Goal: Register for event/course

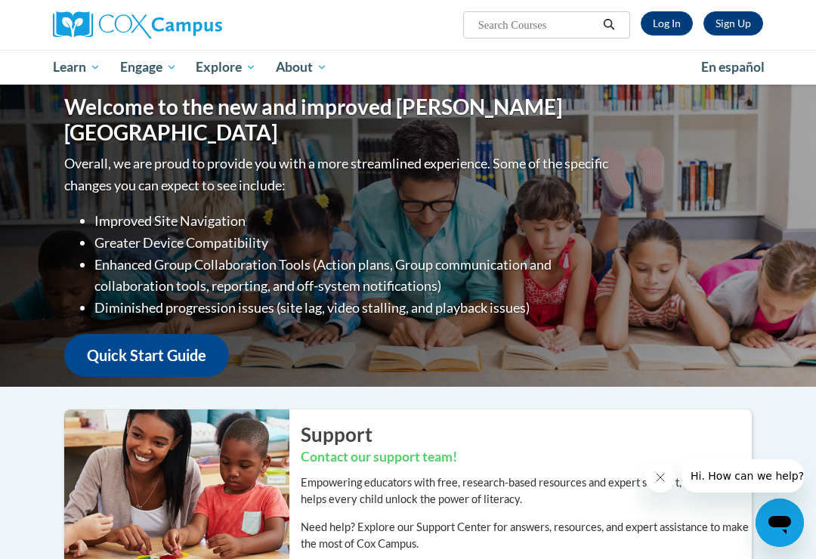
click at [664, 20] on link "Log In" at bounding box center [667, 23] width 52 height 24
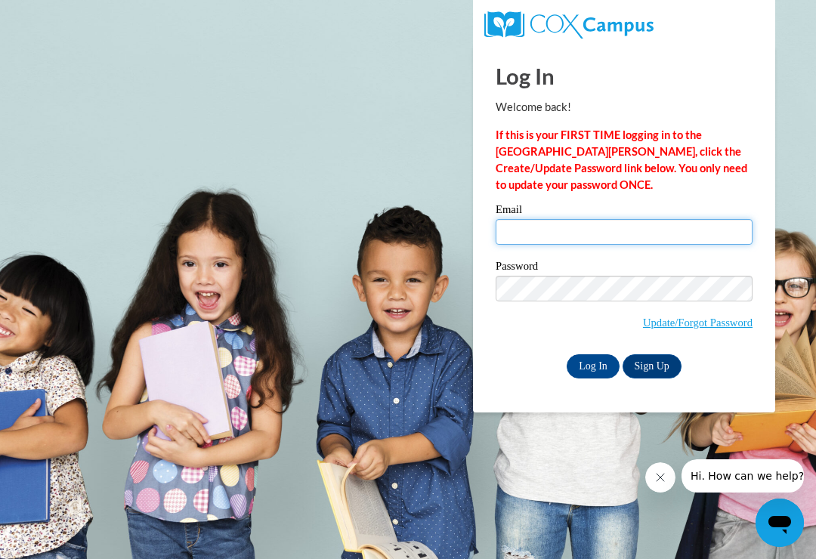
click at [540, 229] on input "Email" at bounding box center [624, 232] width 257 height 26
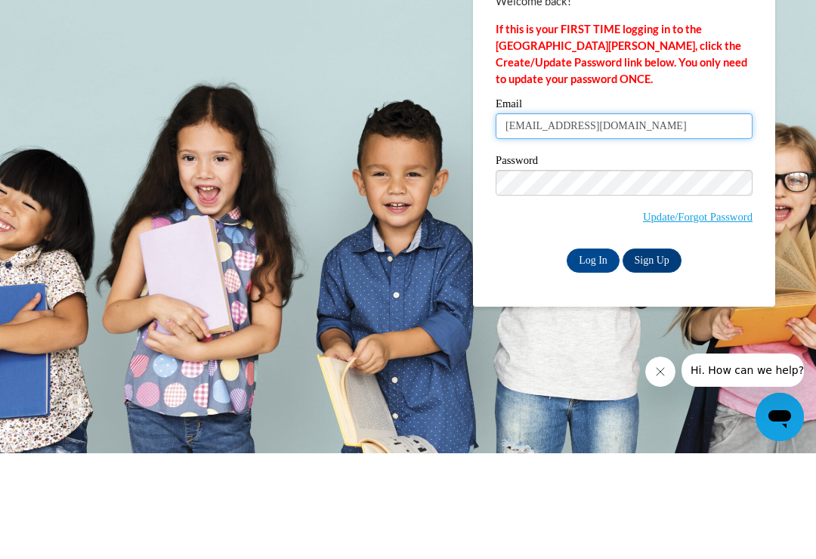
type input "[EMAIL_ADDRESS][DOMAIN_NAME]"
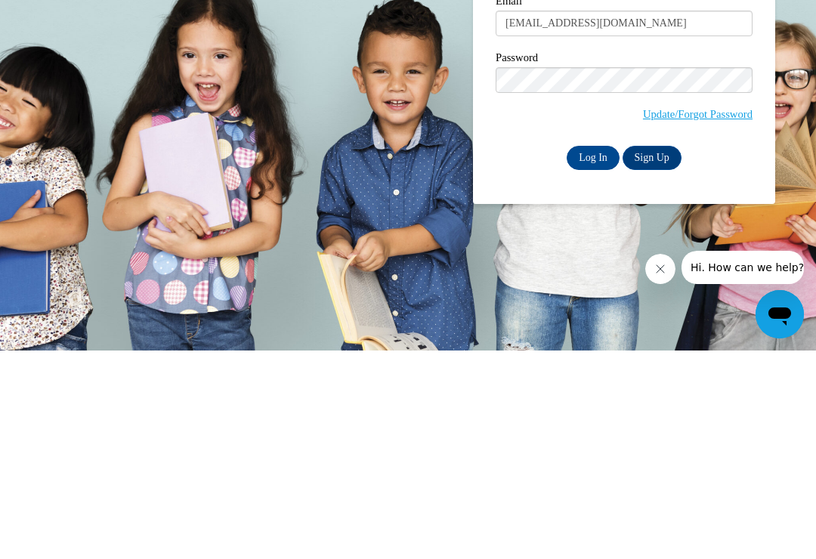
click at [592, 354] on input "Log In" at bounding box center [593, 366] width 53 height 24
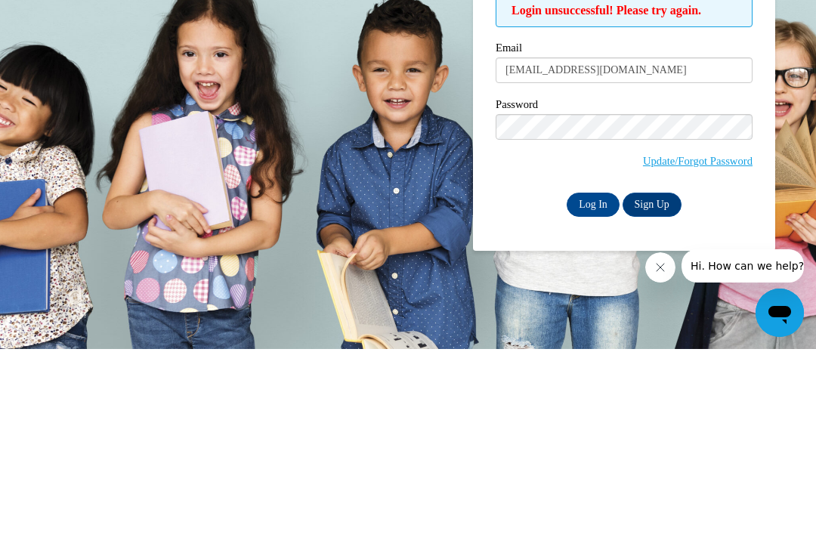
click at [590, 403] on input "Log In" at bounding box center [593, 415] width 53 height 24
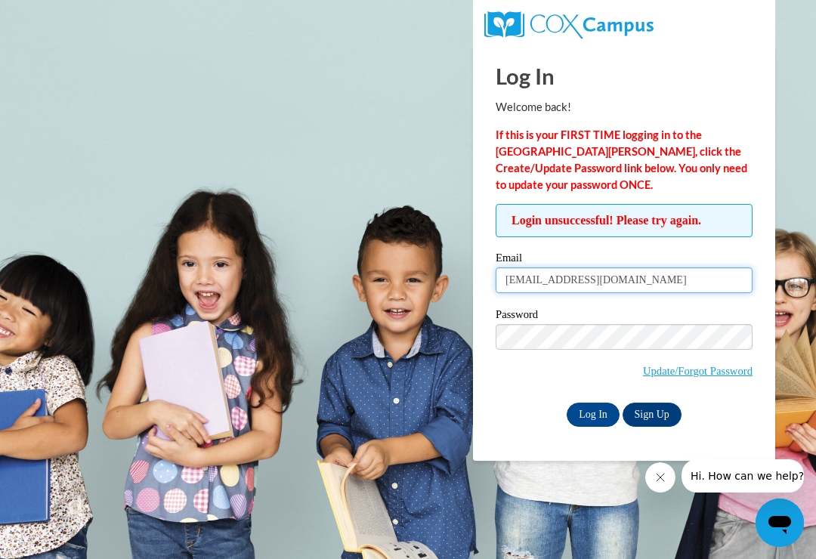
click at [540, 283] on input "[EMAIL_ADDRESS][DOMAIN_NAME]" at bounding box center [624, 281] width 257 height 26
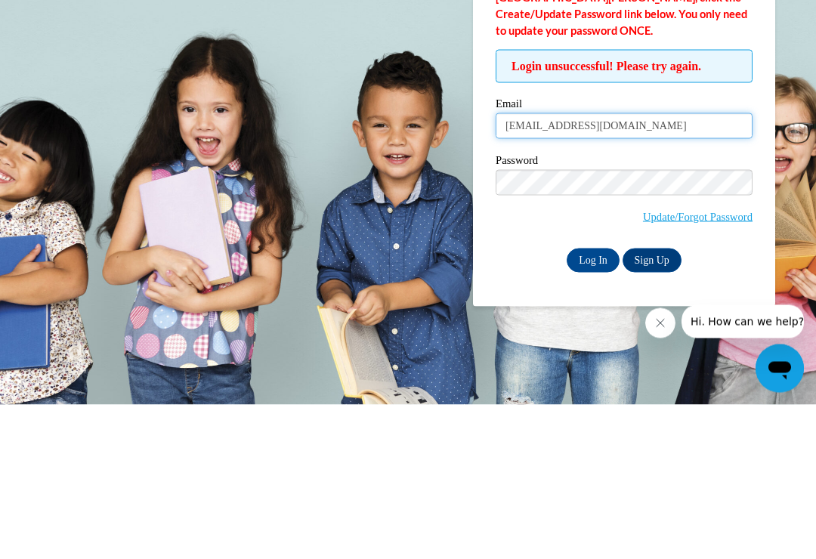
click at [543, 268] on input "[EMAIL_ADDRESS][DOMAIN_NAME]" at bounding box center [624, 281] width 257 height 26
click at [648, 268] on input "deepkaur201984@yahoo.com" at bounding box center [624, 281] width 257 height 26
type input "deepkaur201984@yahoo.com"
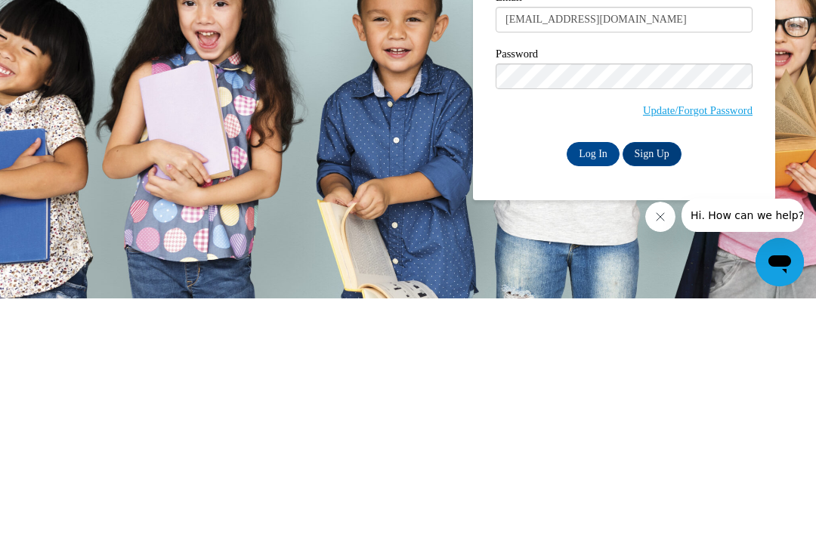
click at [592, 403] on input "Log In" at bounding box center [593, 415] width 53 height 24
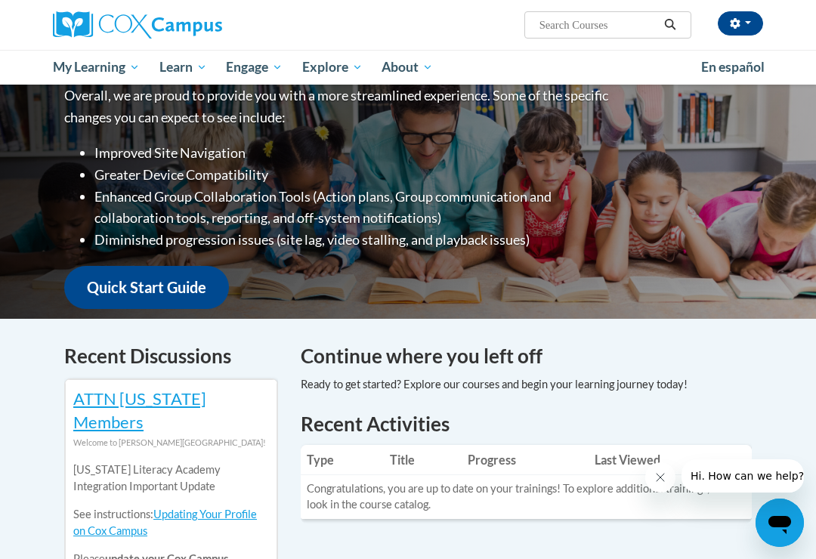
scroll to position [225, 0]
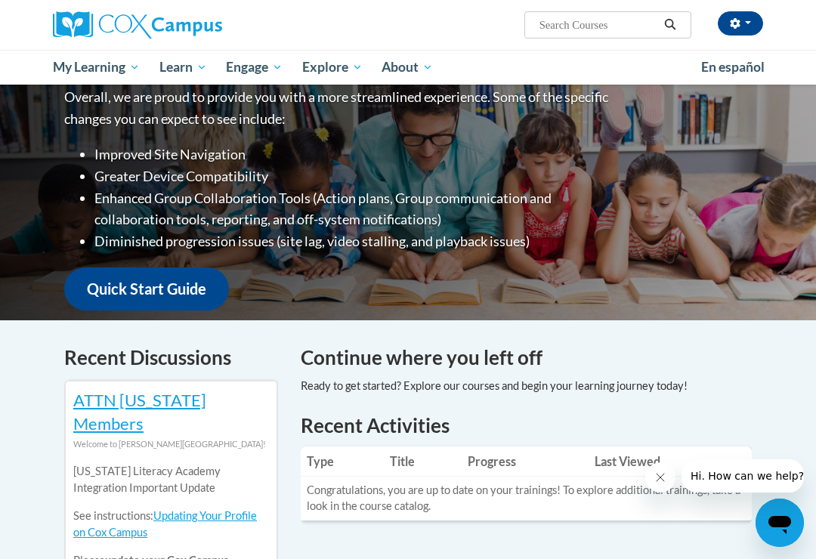
click at [0, 0] on span "Early Care and Learning" at bounding box center [0, 0] width 0 height 0
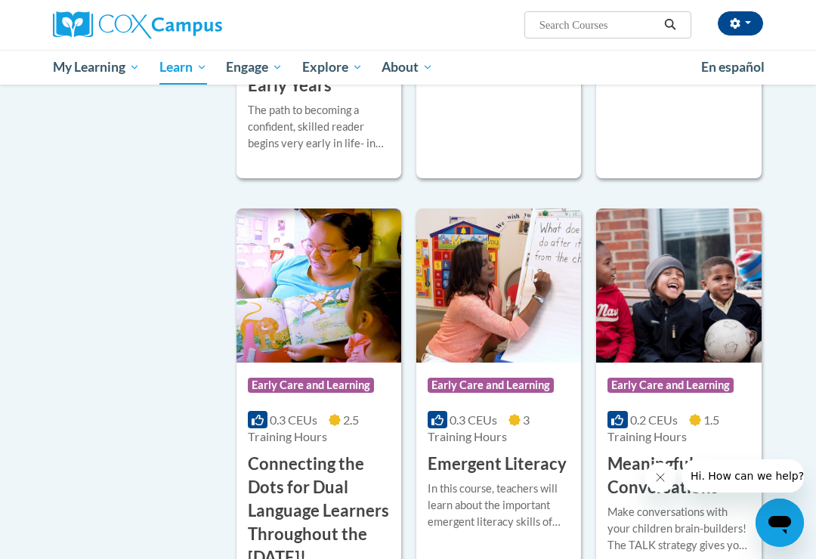
scroll to position [685, 0]
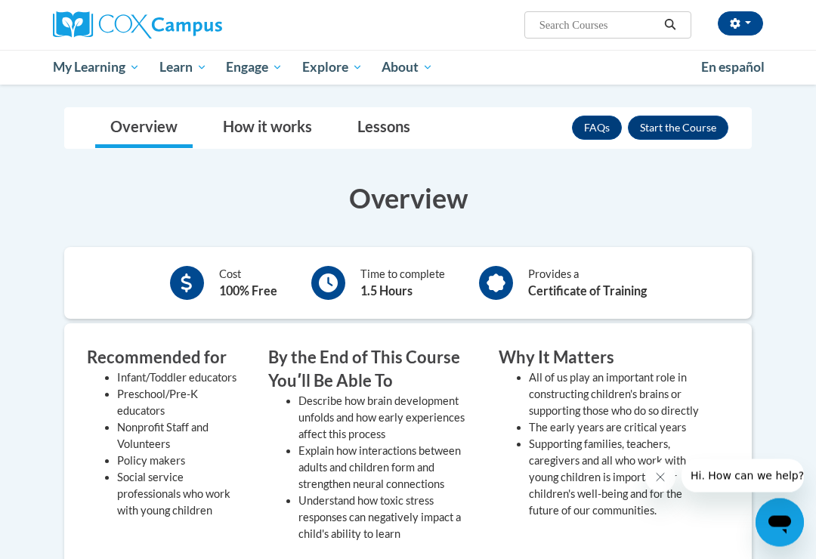
scroll to position [200, 0]
click at [697, 127] on button "Enroll" at bounding box center [678, 128] width 101 height 24
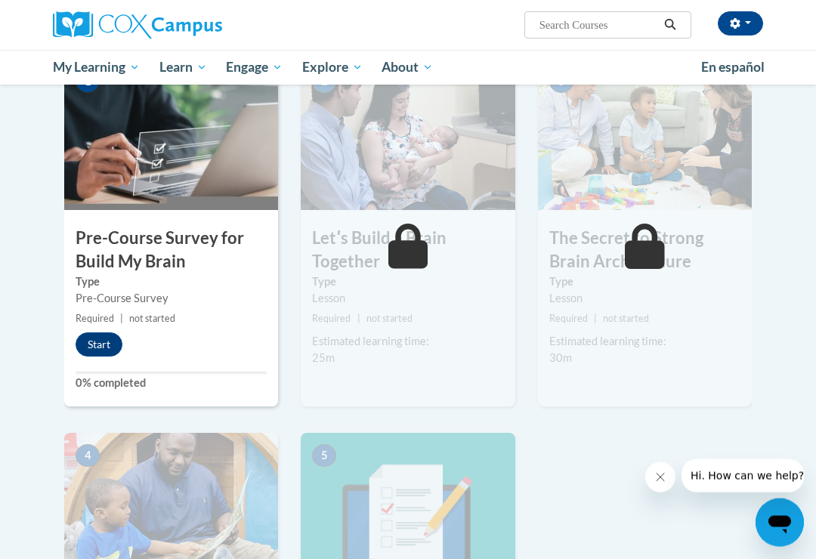
scroll to position [329, 0]
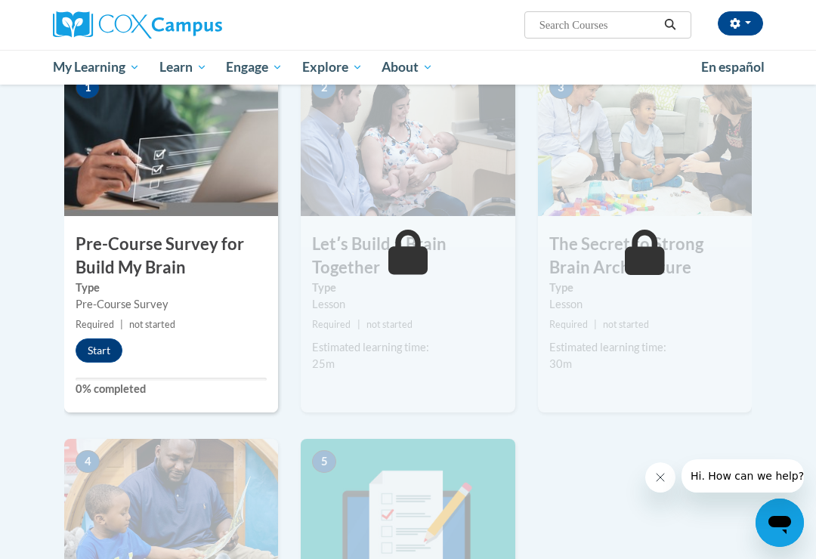
click at [104, 345] on button "Start" at bounding box center [99, 351] width 47 height 24
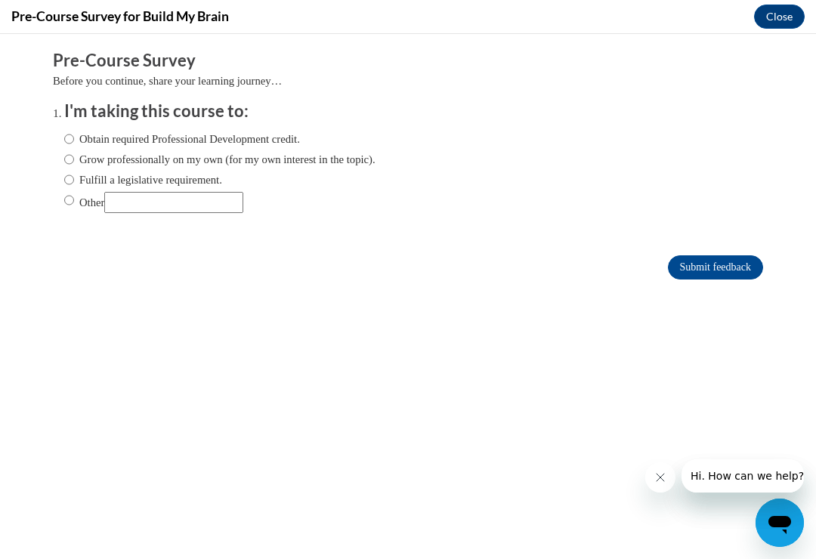
scroll to position [0, 0]
click at [78, 132] on label "Obtain required Professional Development credit." at bounding box center [182, 139] width 236 height 17
click at [74, 132] on input "Obtain required Professional Development credit." at bounding box center [69, 139] width 10 height 17
radio input "true"
click at [74, 154] on input "Grow professionally on my own (for my own interest in the topic)." at bounding box center [69, 159] width 10 height 17
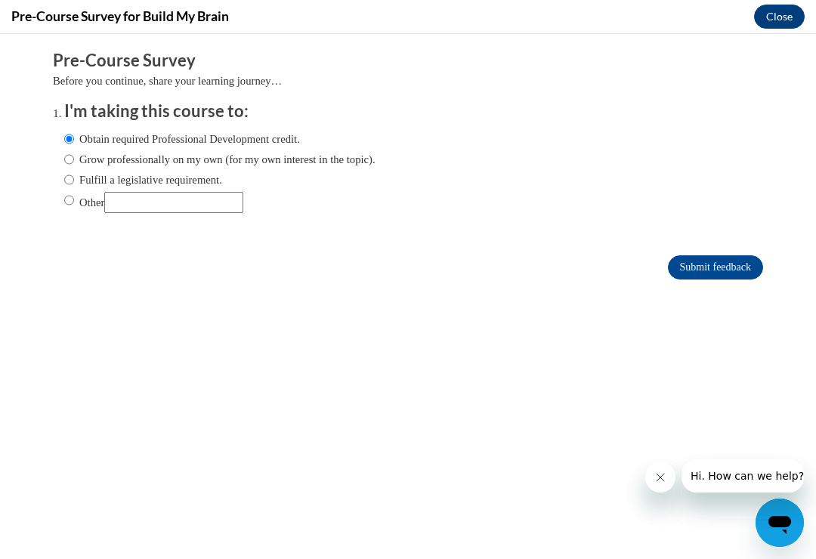
radio input "true"
click at [74, 177] on input "Fulfill a legislative requirement." at bounding box center [69, 180] width 10 height 17
radio input "true"
click at [73, 151] on input "Grow professionally on my own (for my own interest in the topic)." at bounding box center [69, 159] width 10 height 17
radio input "true"
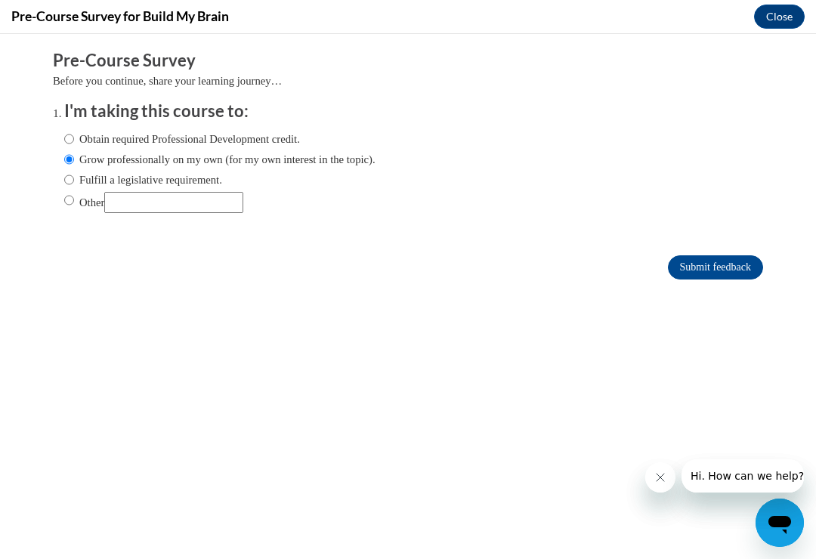
click at [719, 271] on input "Submit feedback" at bounding box center [715, 267] width 95 height 24
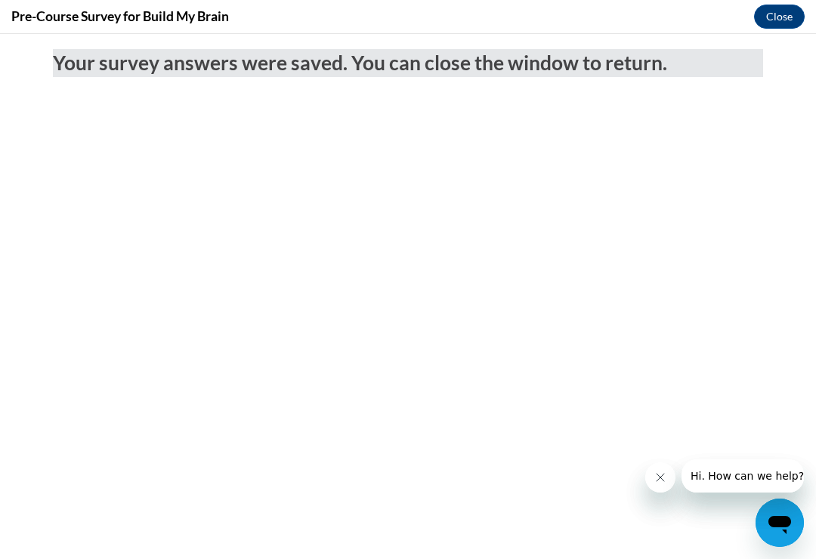
click at [787, 16] on button "Close" at bounding box center [779, 17] width 51 height 24
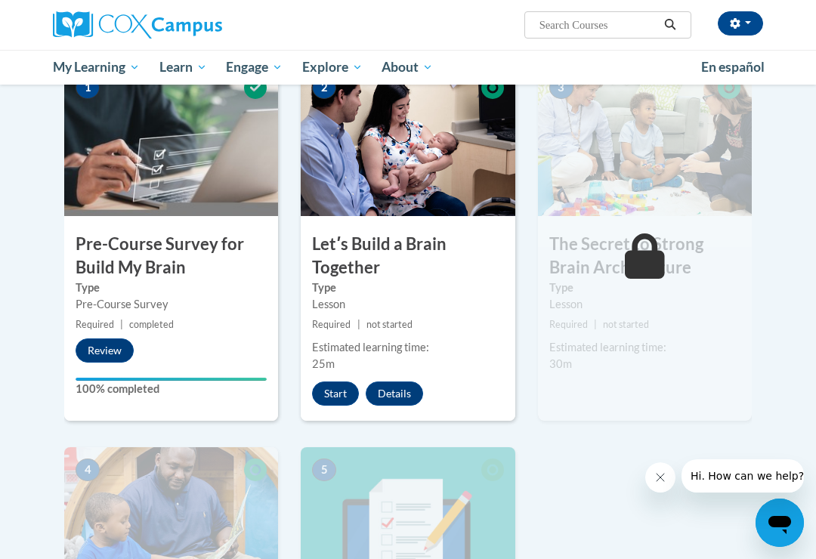
click at [341, 391] on button "Start" at bounding box center [335, 394] width 47 height 24
